Goal: Information Seeking & Learning: Learn about a topic

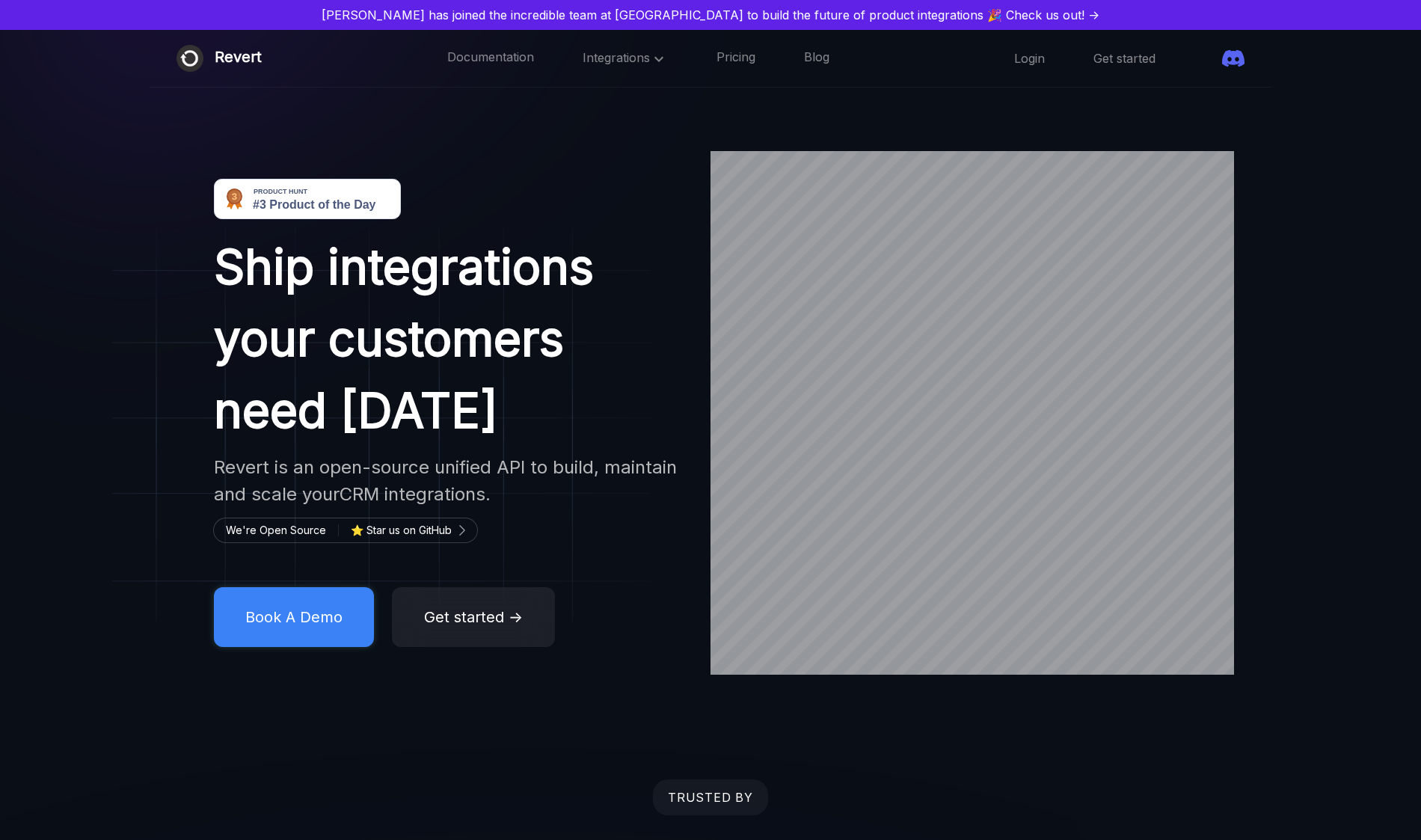
click at [967, 8] on link "[PERSON_NAME] has joined the incredible team at [GEOGRAPHIC_DATA] to build the …" at bounding box center [710, 14] width 1409 height 18
click at [242, 62] on div "Revert" at bounding box center [238, 58] width 47 height 27
click at [0, 0] on div "☰" at bounding box center [0, 0] width 0 height 0
click at [0, 0] on div "Documentation integrations-crm Pricing Blog" at bounding box center [0, 0] width 0 height 0
click at [0, 0] on link "integrations-crm" at bounding box center [0, 0] width 0 height 0
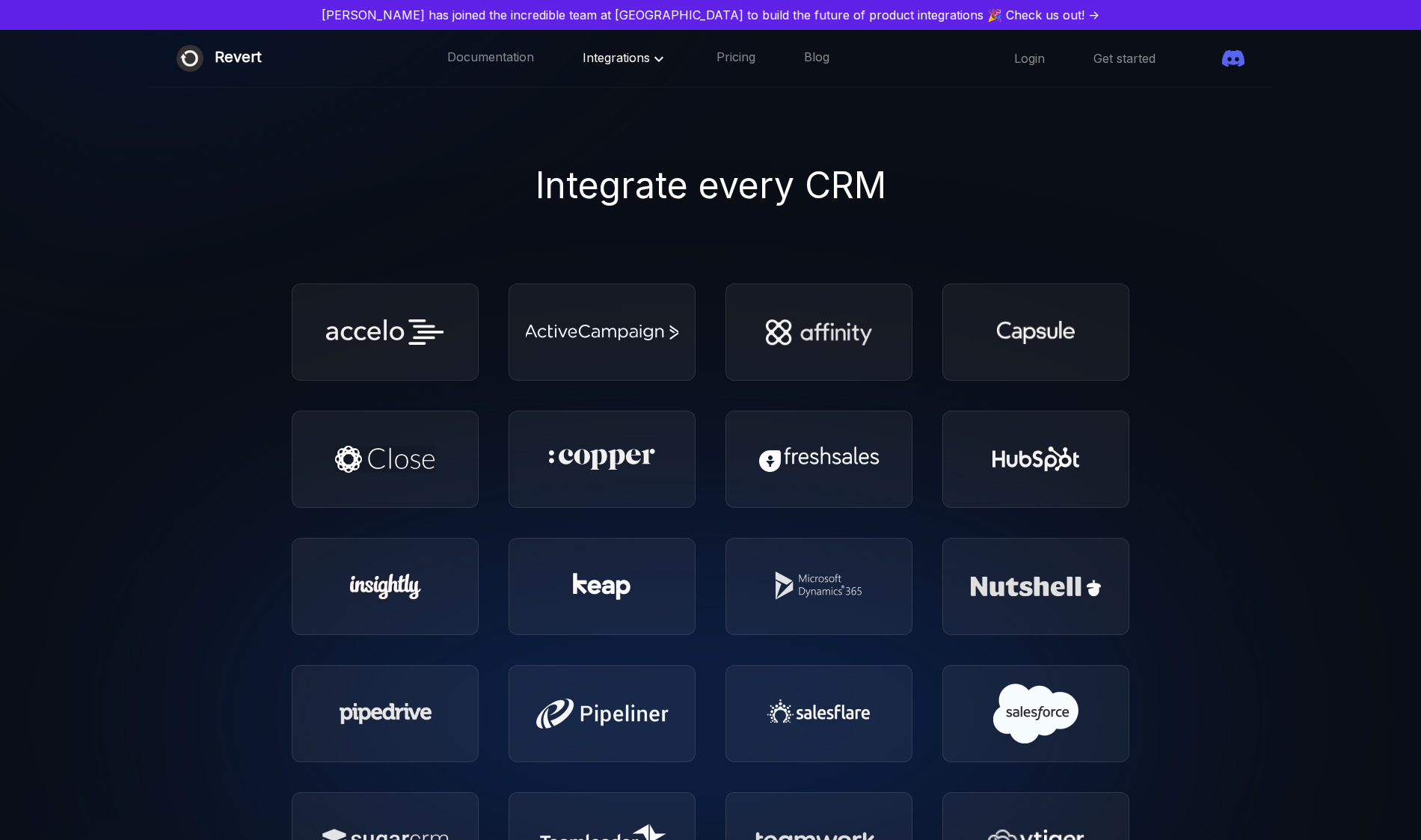
click at [0, 0] on div "☰" at bounding box center [0, 0] width 0 height 0
click at [808, 44] on div "Revert Documentation Integrations Pricing Blog ☰ Documentation integrations-crm…" at bounding box center [710, 58] width 1122 height 57
click at [708, 39] on div "Revert Documentation Integrations Pricing Blog ☰ Documentation integrations-crm…" at bounding box center [710, 58] width 1122 height 57
click at [0, 0] on div "☰" at bounding box center [0, 0] width 0 height 0
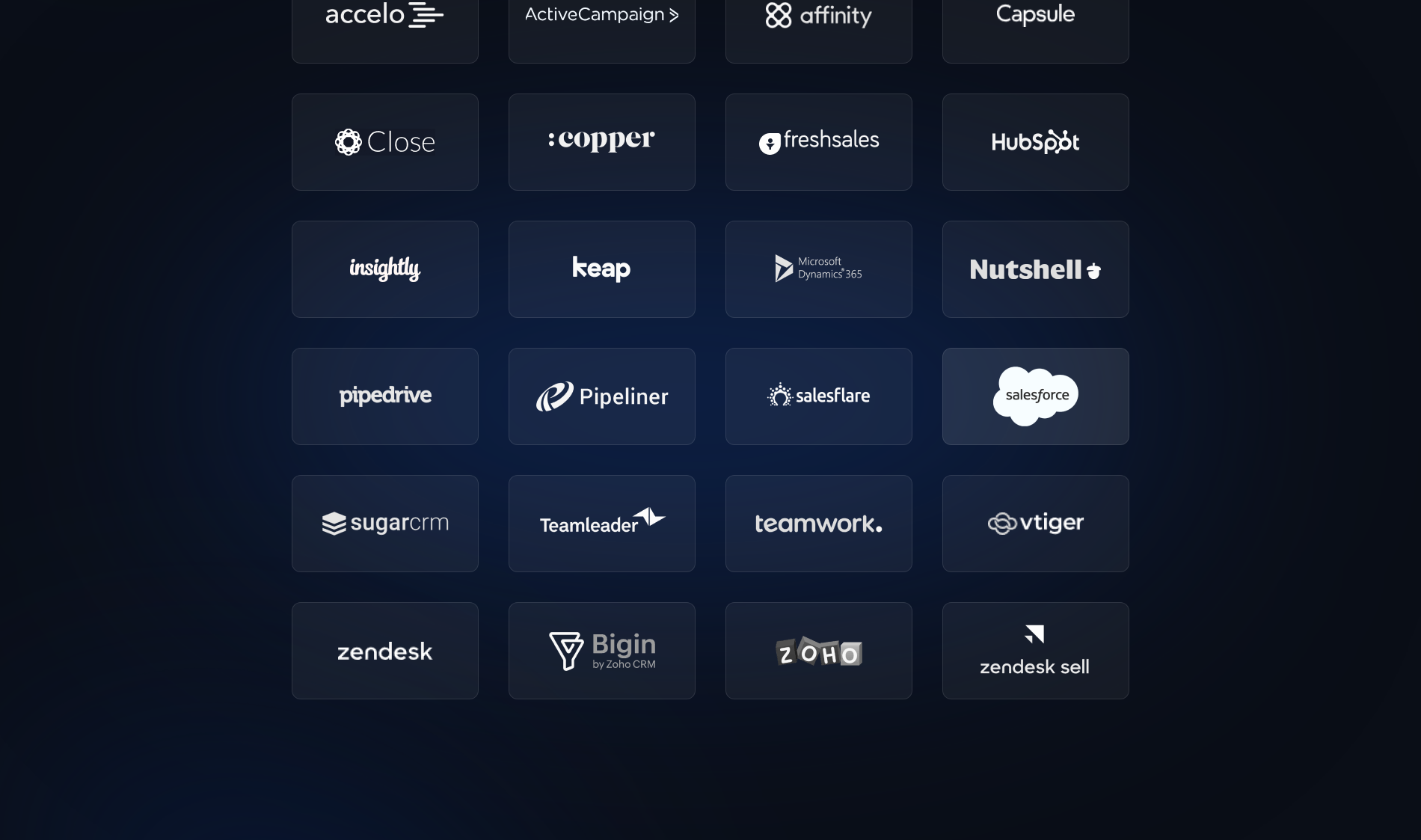
scroll to position [219, 0]
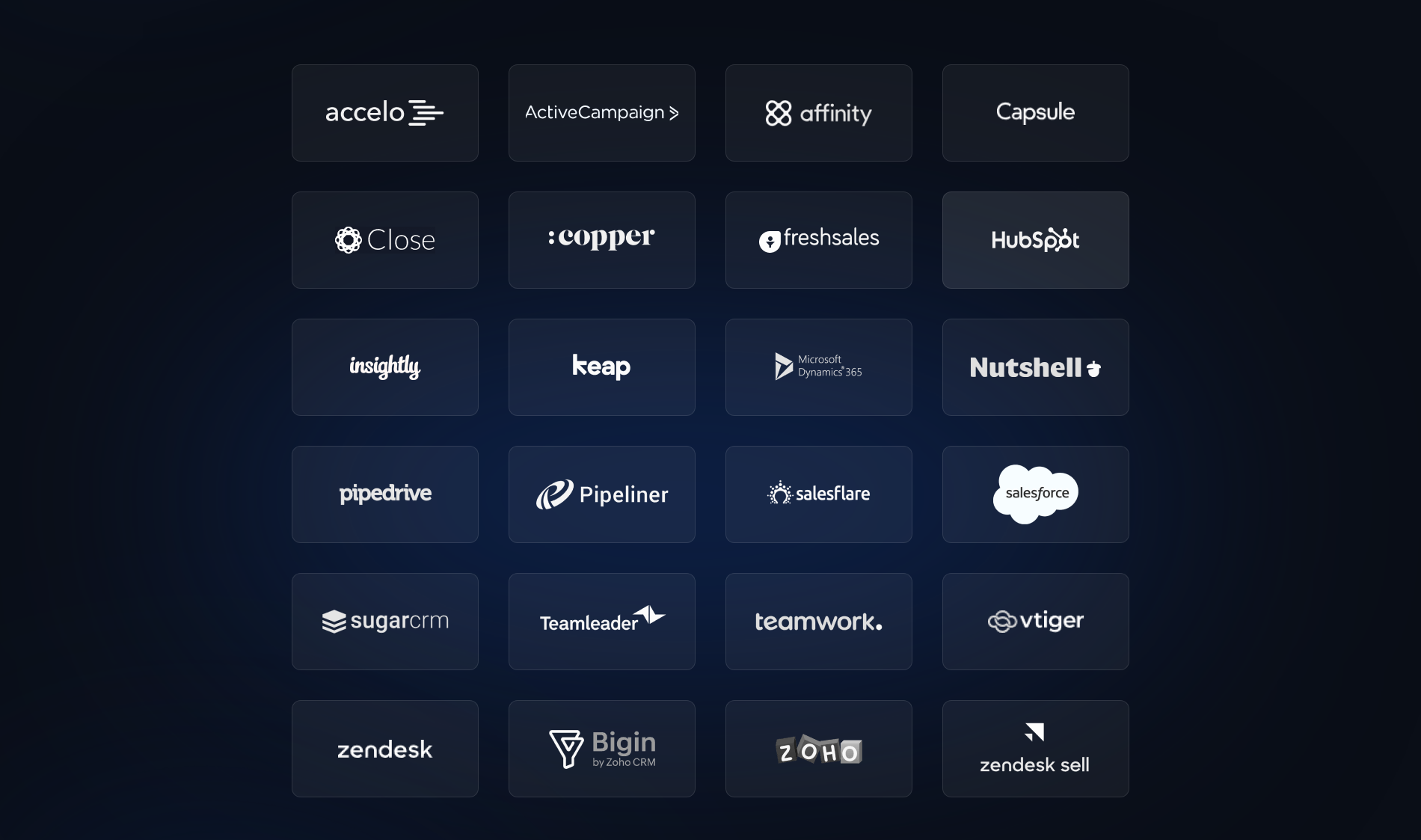
click at [1063, 268] on div at bounding box center [1036, 240] width 187 height 97
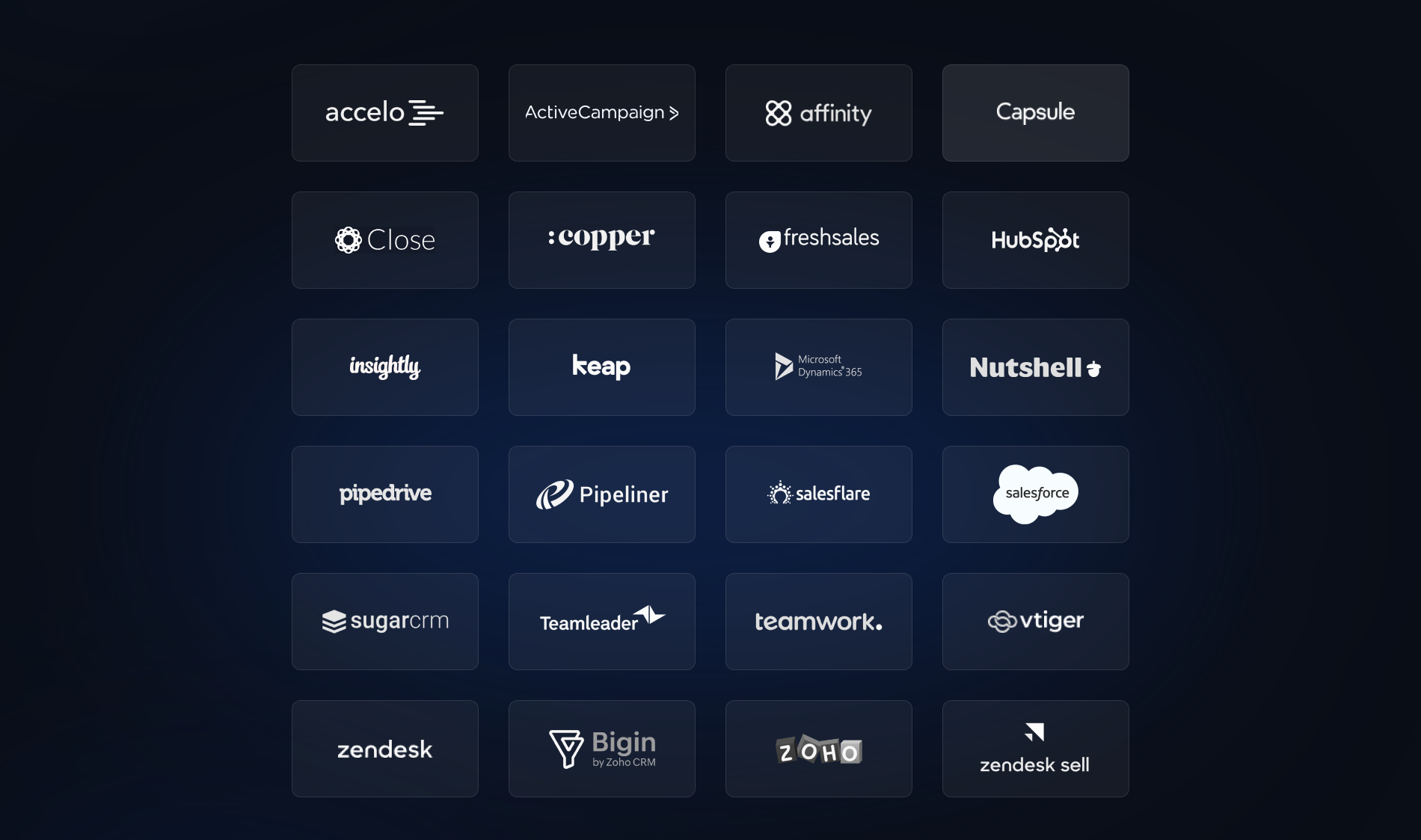
click at [1009, 120] on img at bounding box center [1036, 113] width 78 height 23
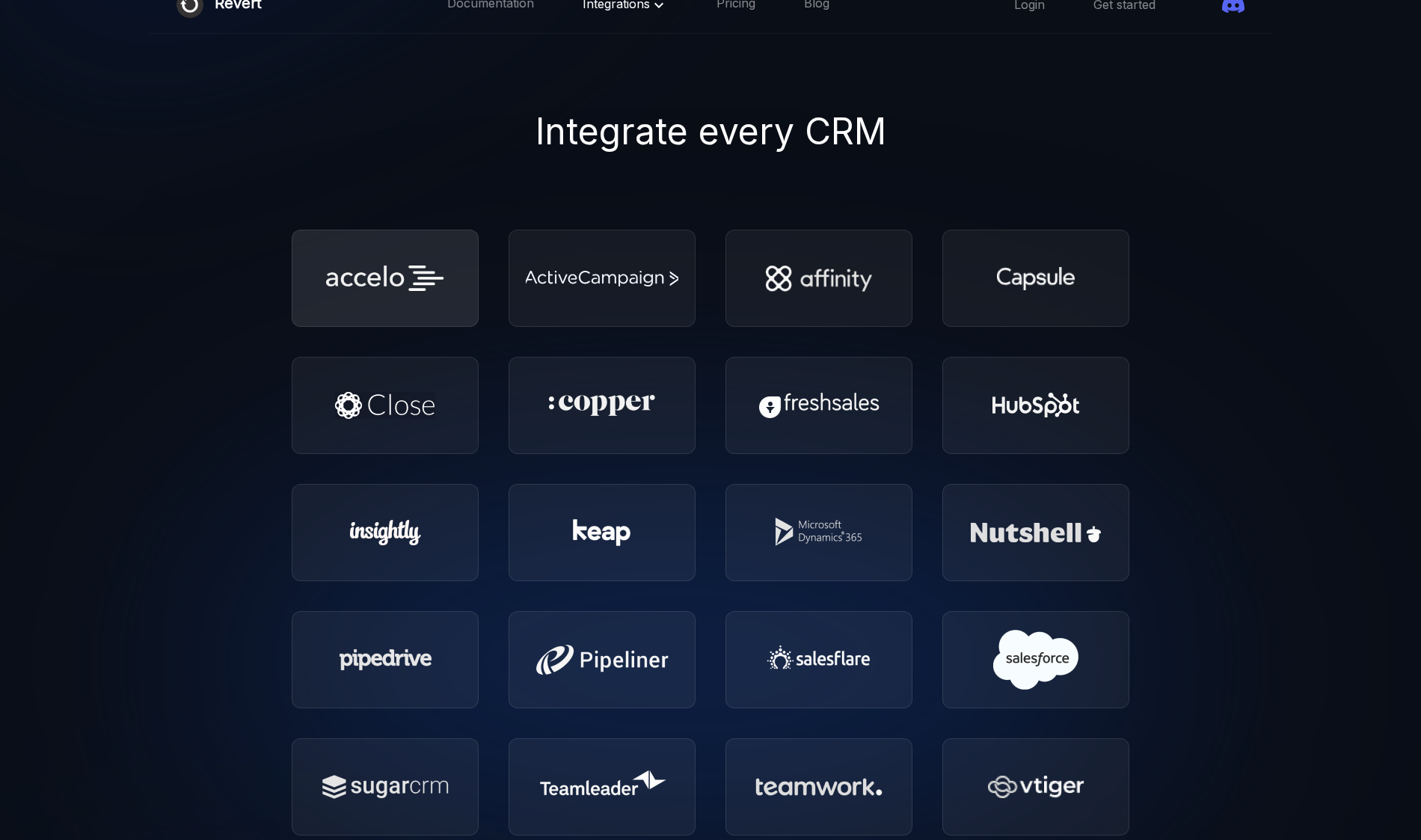
scroll to position [0, 0]
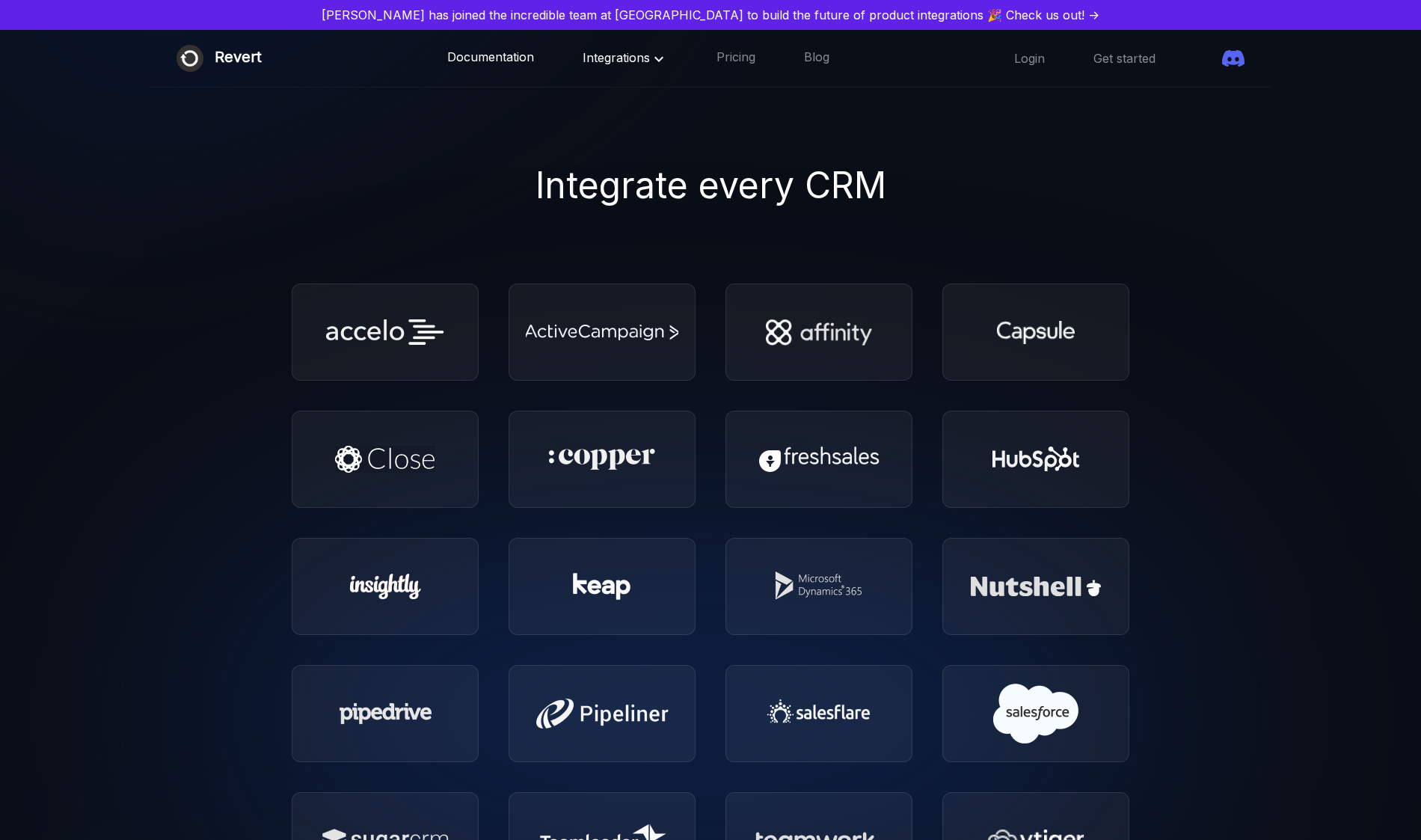
click at [447, 61] on link "Documentation" at bounding box center [491, 58] width 87 height 19
